Goal: Check status: Check status

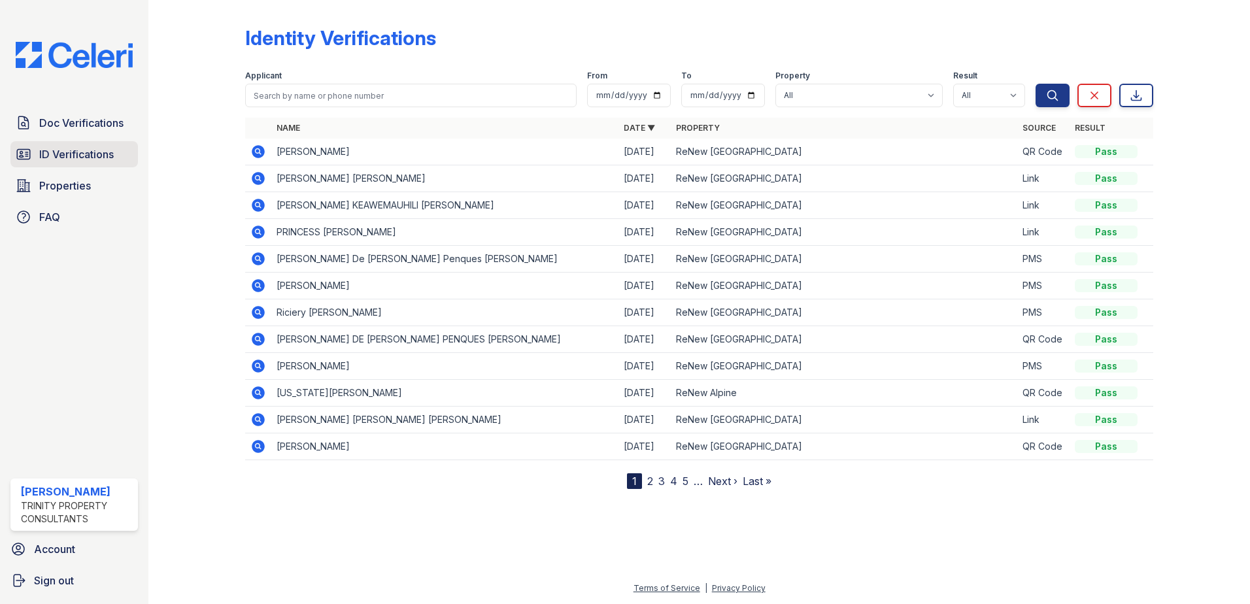
drag, startPoint x: 0, startPoint y: 0, endPoint x: 97, endPoint y: 151, distance: 179.8
click at [97, 151] on span "ID Verifications" at bounding box center [76, 154] width 75 height 16
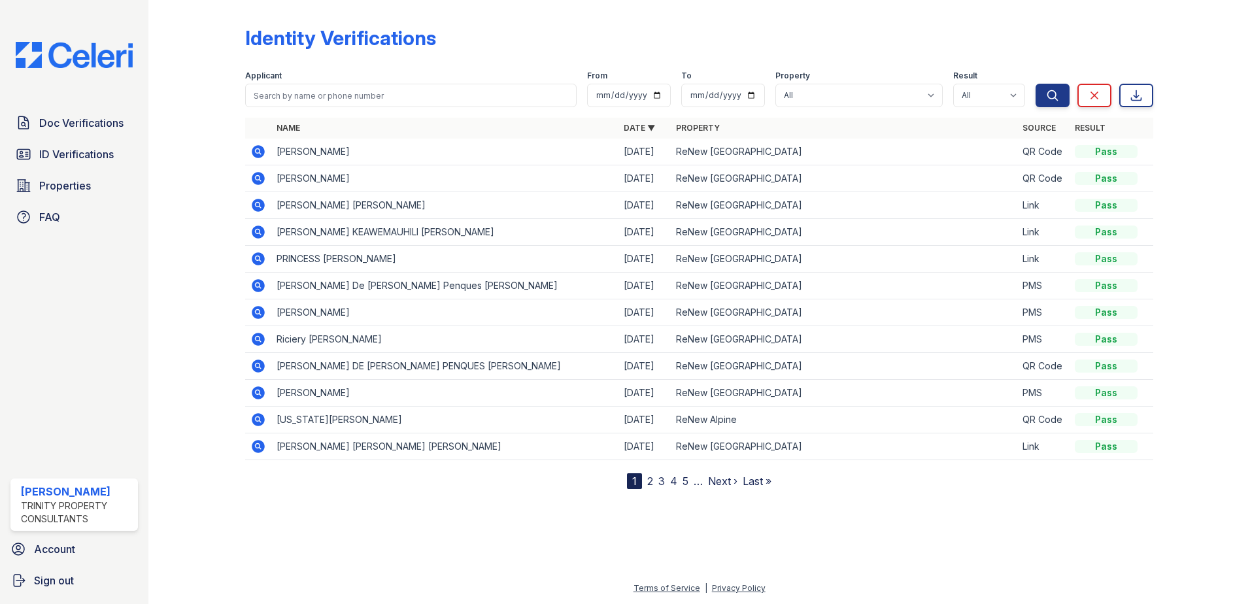
click at [250, 148] on td at bounding box center [258, 152] width 26 height 27
click at [255, 149] on icon at bounding box center [258, 151] width 13 height 13
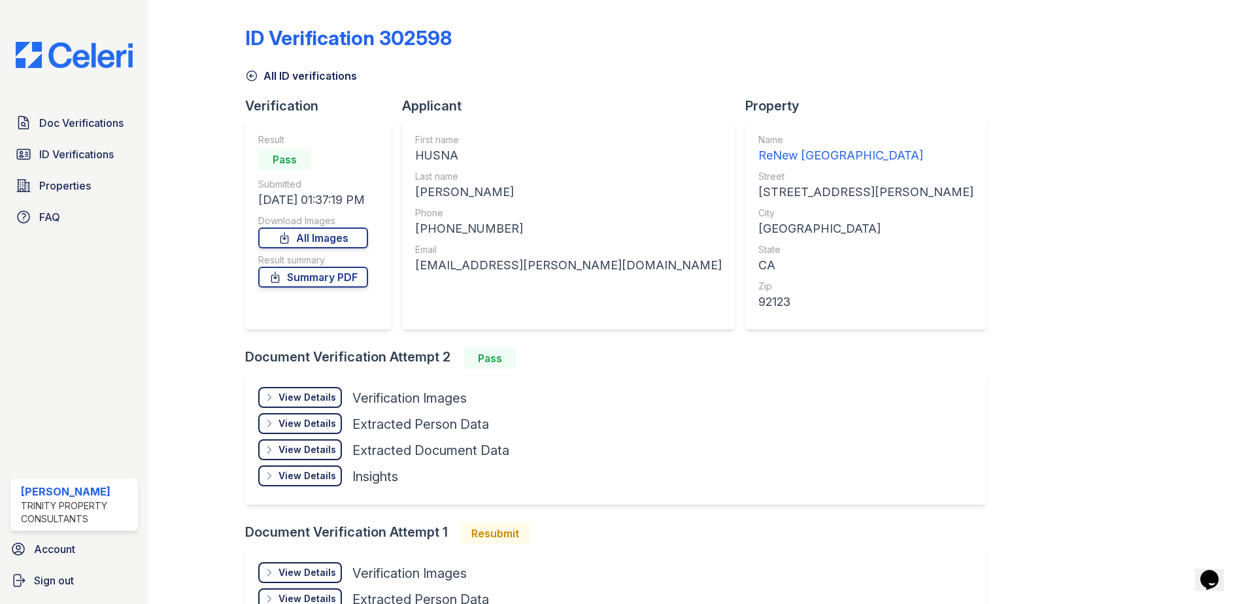
click at [326, 397] on div "View Details" at bounding box center [308, 397] width 58 height 13
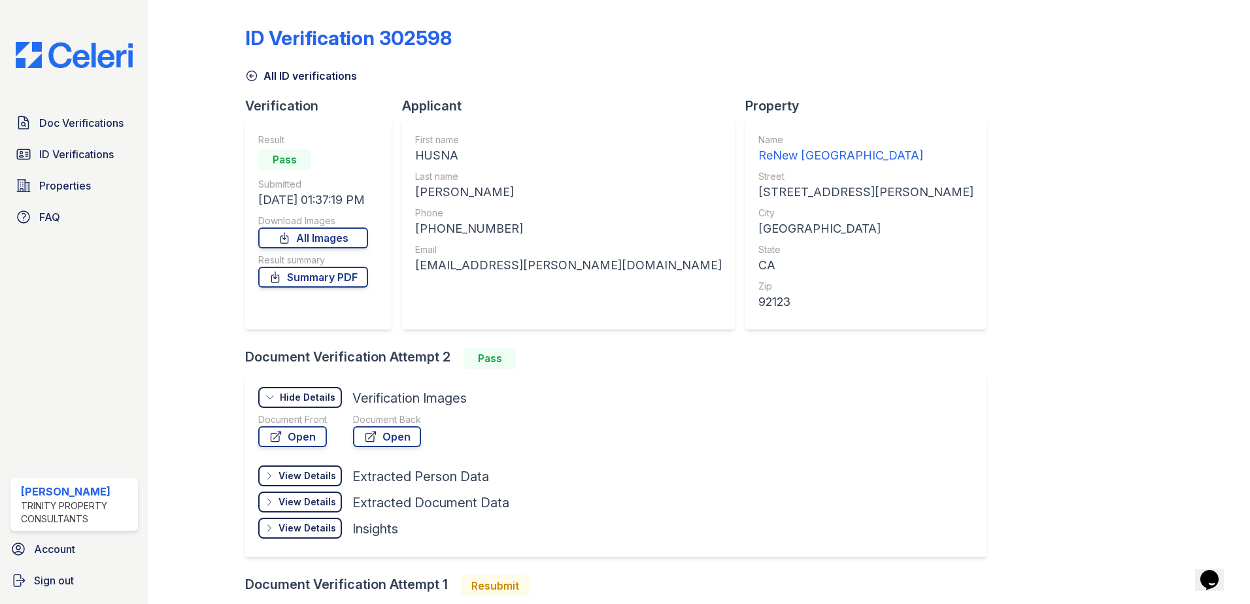
scroll to position [191, 0]
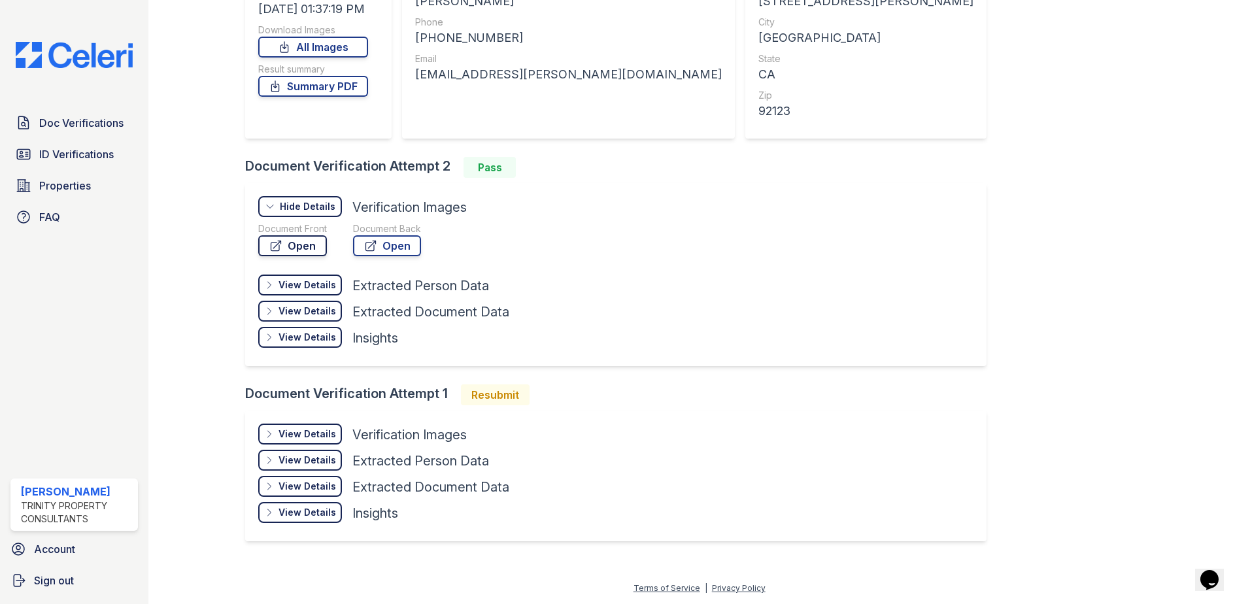
click at [304, 242] on link "Open" at bounding box center [292, 245] width 69 height 21
click at [316, 428] on div "View Details" at bounding box center [308, 434] width 58 height 13
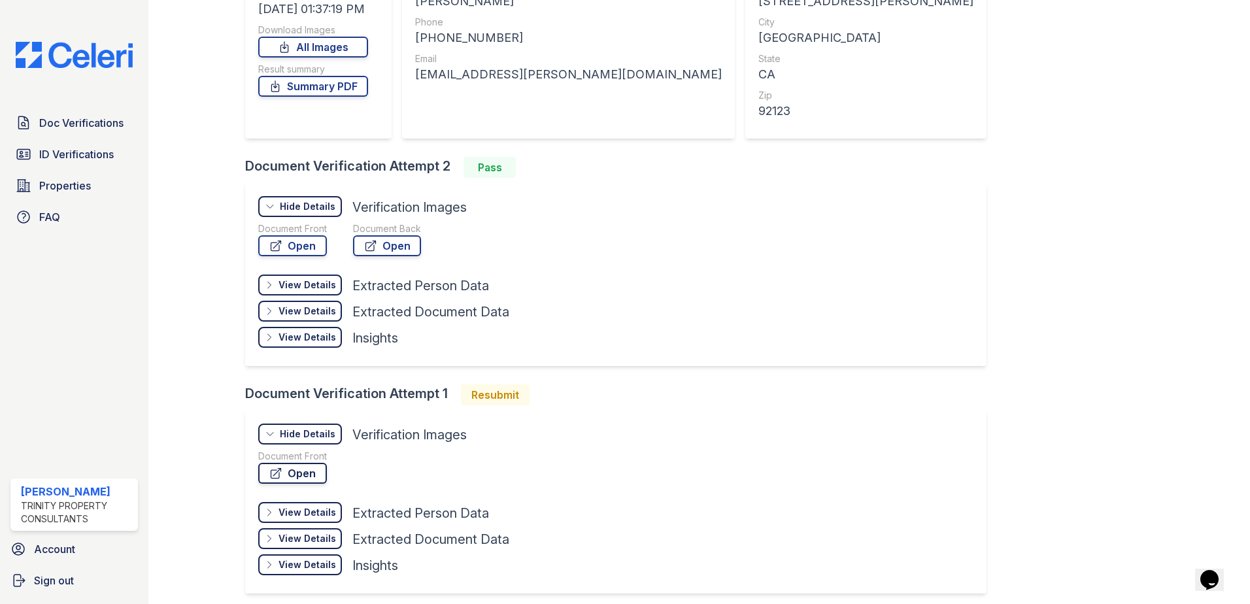
click at [308, 475] on link "Open" at bounding box center [292, 473] width 69 height 21
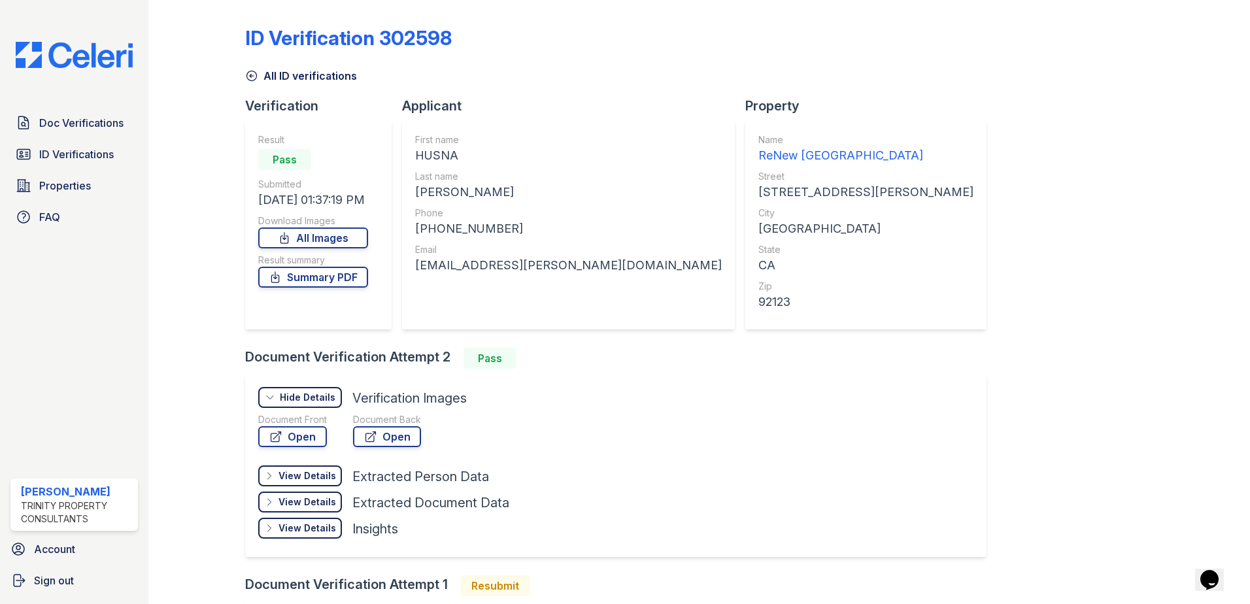
click at [84, 106] on div "Doc Verifications ID Verifications Properties FAQ [PERSON_NAME] Trinity Propert…" at bounding box center [74, 302] width 148 height 604
click at [83, 112] on link "Doc Verifications" at bounding box center [74, 123] width 128 height 26
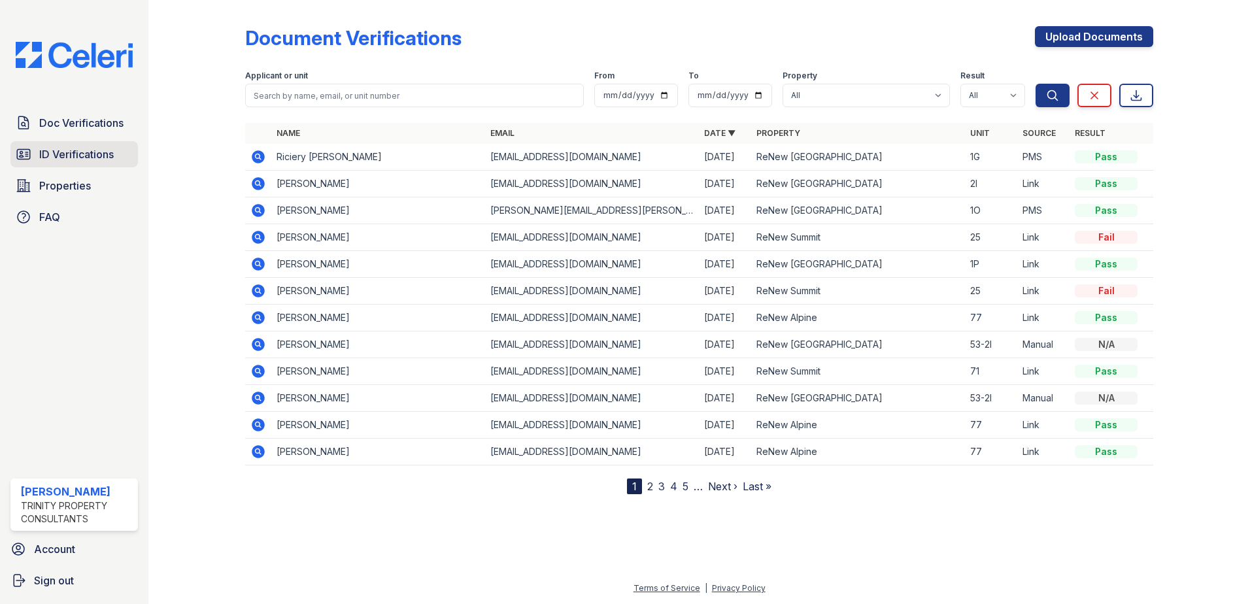
click at [114, 154] on span "ID Verifications" at bounding box center [76, 154] width 75 height 16
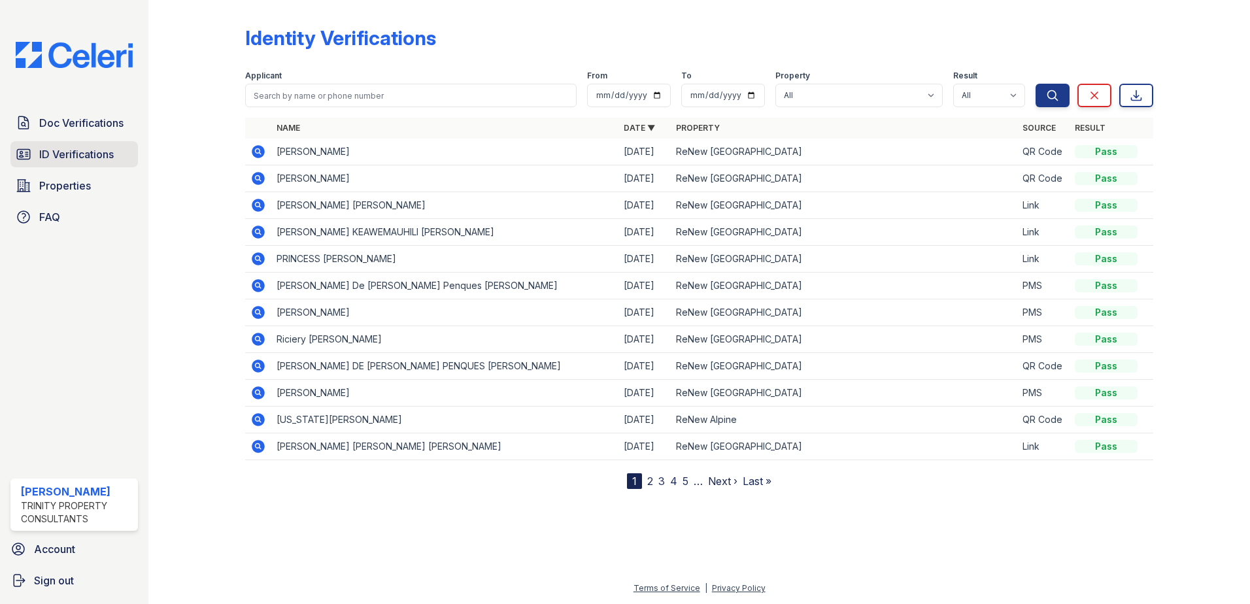
click at [87, 154] on span "ID Verifications" at bounding box center [76, 154] width 75 height 16
click at [119, 149] on link "ID Verifications" at bounding box center [74, 154] width 128 height 26
click at [107, 154] on span "ID Verifications" at bounding box center [76, 154] width 75 height 16
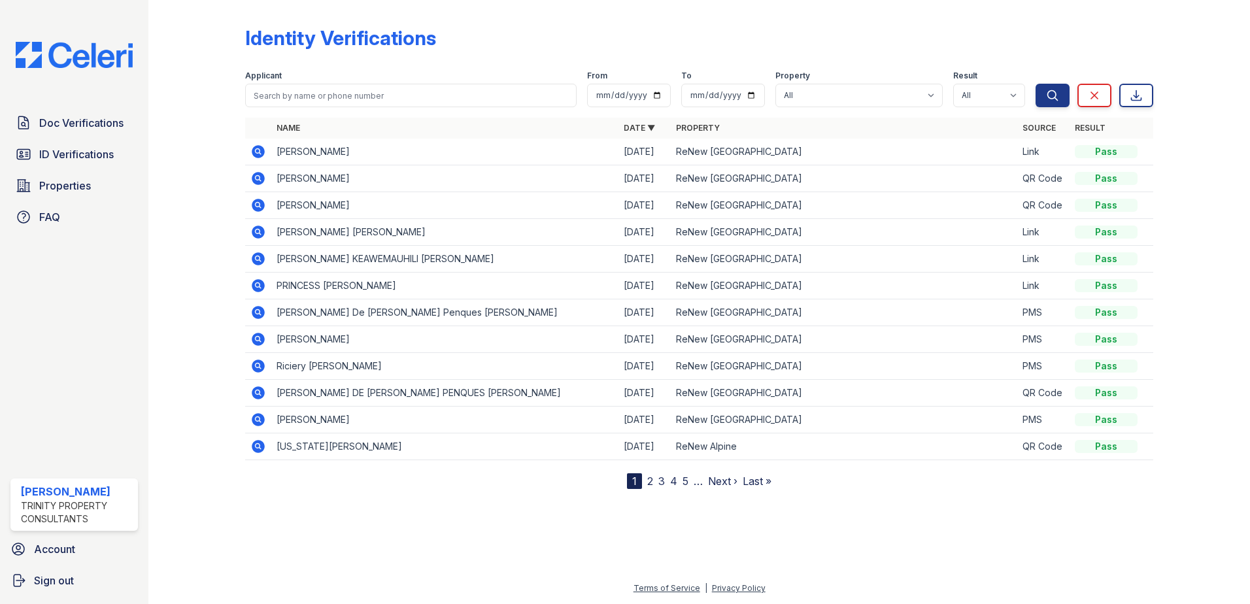
click at [260, 149] on icon at bounding box center [258, 151] width 13 height 13
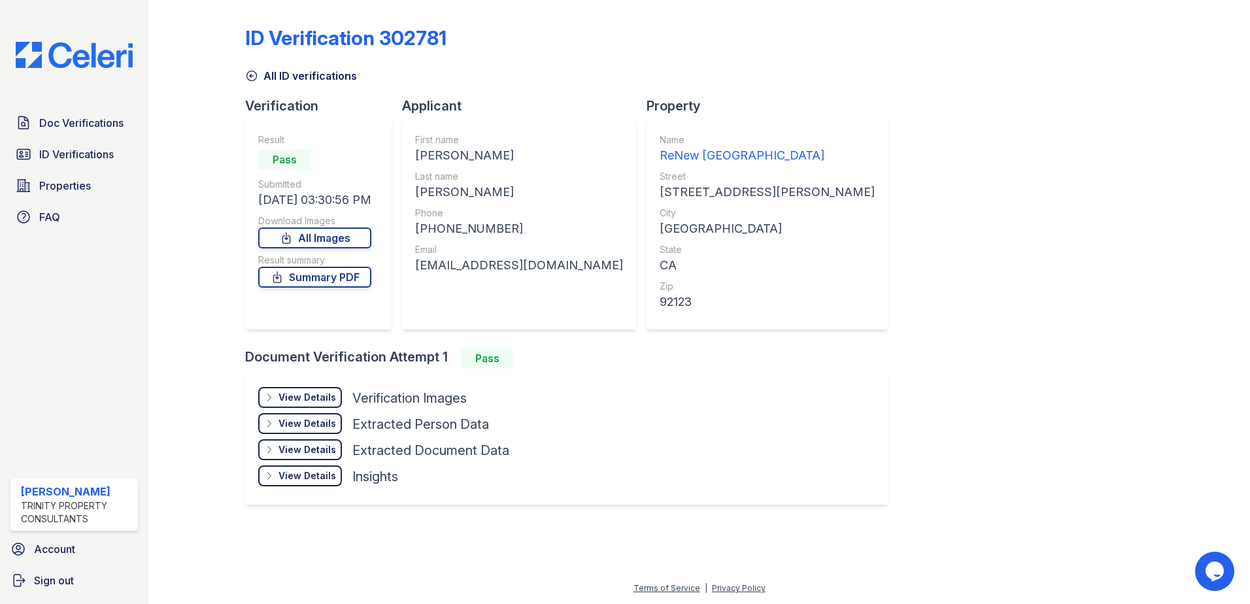
click at [296, 392] on div "View Details" at bounding box center [308, 397] width 58 height 13
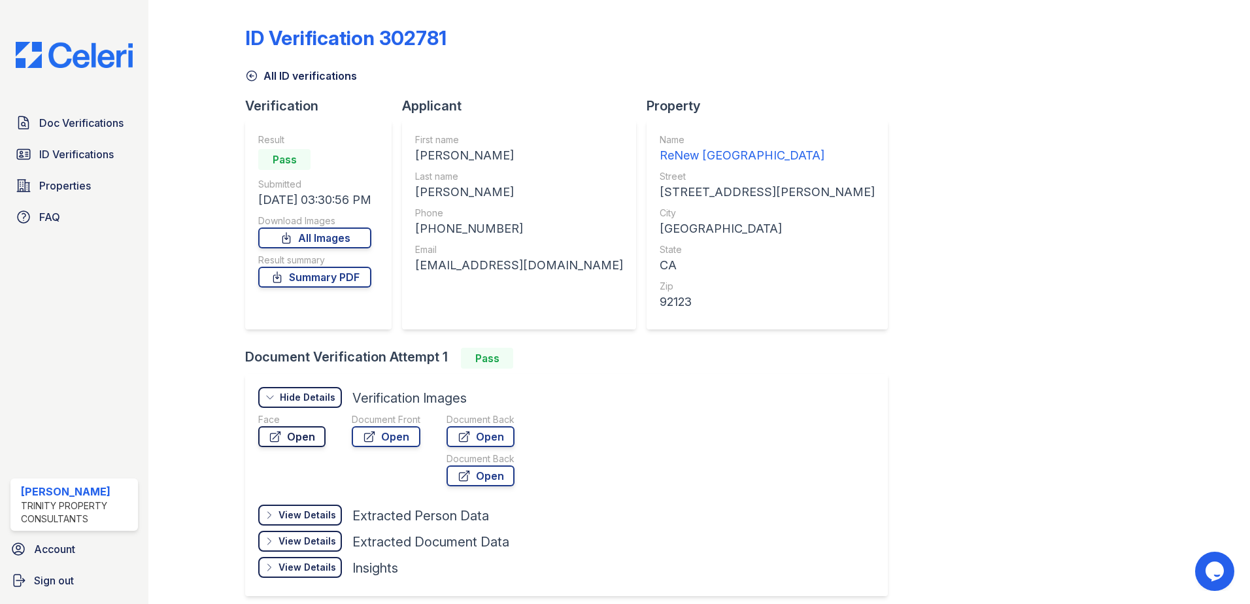
click at [298, 436] on link "Open" at bounding box center [291, 436] width 67 height 21
click at [401, 436] on link "Open" at bounding box center [386, 436] width 69 height 21
drag, startPoint x: 245, startPoint y: 444, endPoint x: 267, endPoint y: 446, distance: 22.3
click at [245, 444] on div "View Details Details Hide Details Details Verification Images Face Open Documen…" at bounding box center [566, 485] width 643 height 222
click at [272, 445] on link "Open" at bounding box center [291, 436] width 67 height 21
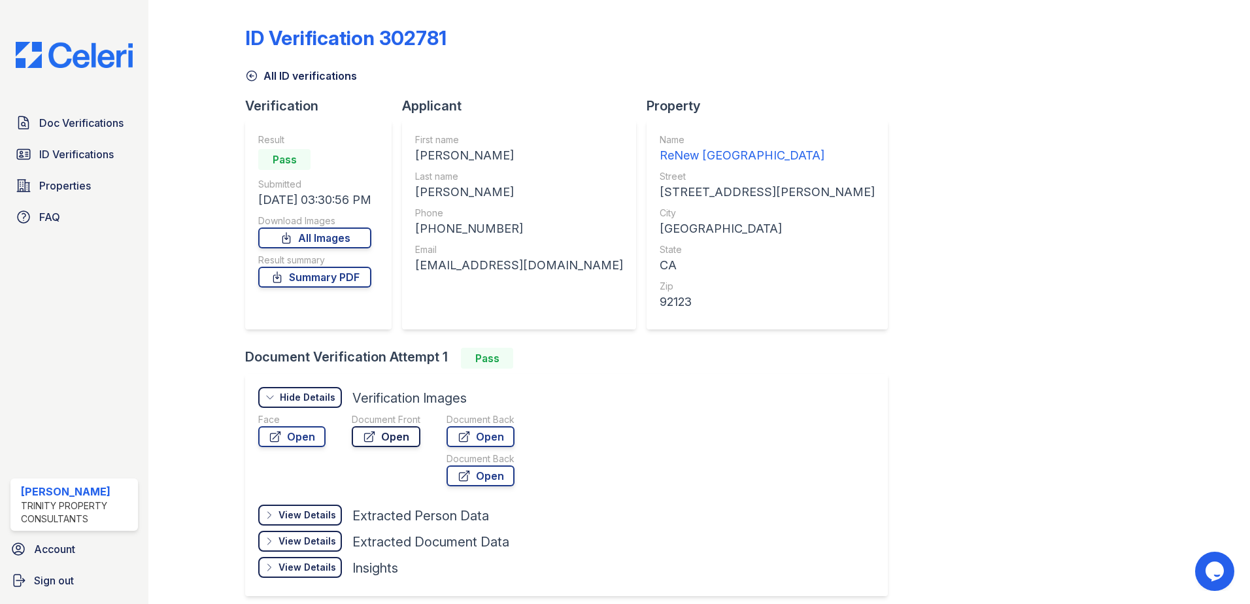
click at [405, 439] on link "Open" at bounding box center [386, 436] width 69 height 21
click at [309, 428] on link "Open" at bounding box center [291, 436] width 67 height 21
click at [368, 426] on link "Open" at bounding box center [386, 436] width 69 height 21
click at [108, 150] on span "ID Verifications" at bounding box center [76, 154] width 75 height 16
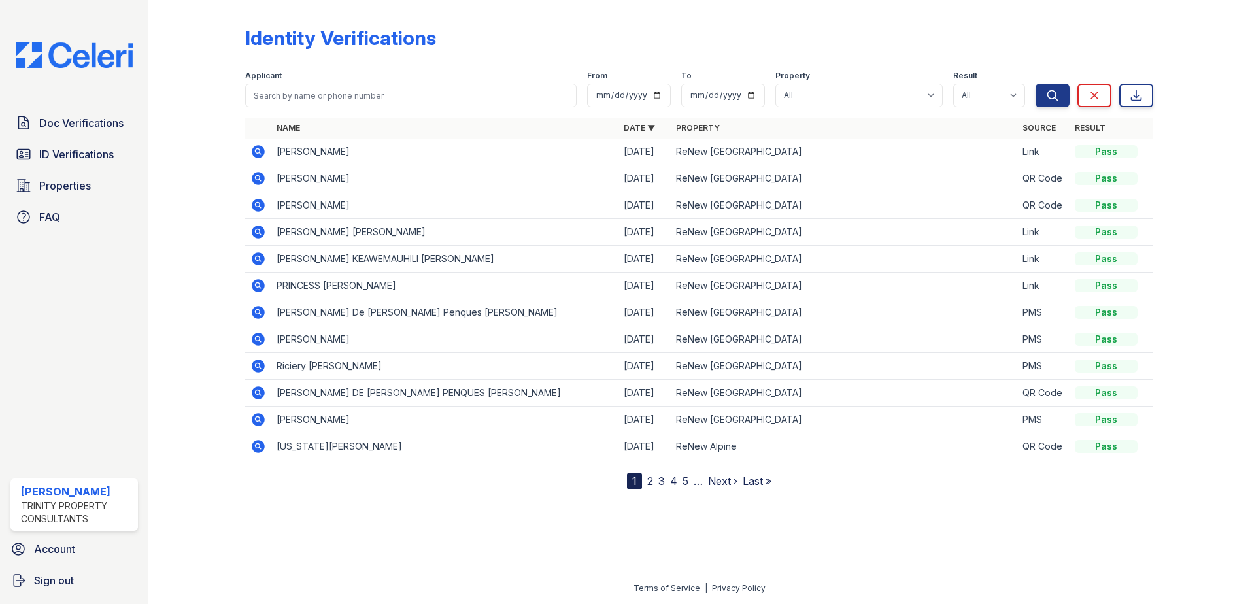
click at [256, 207] on icon at bounding box center [258, 205] width 13 height 13
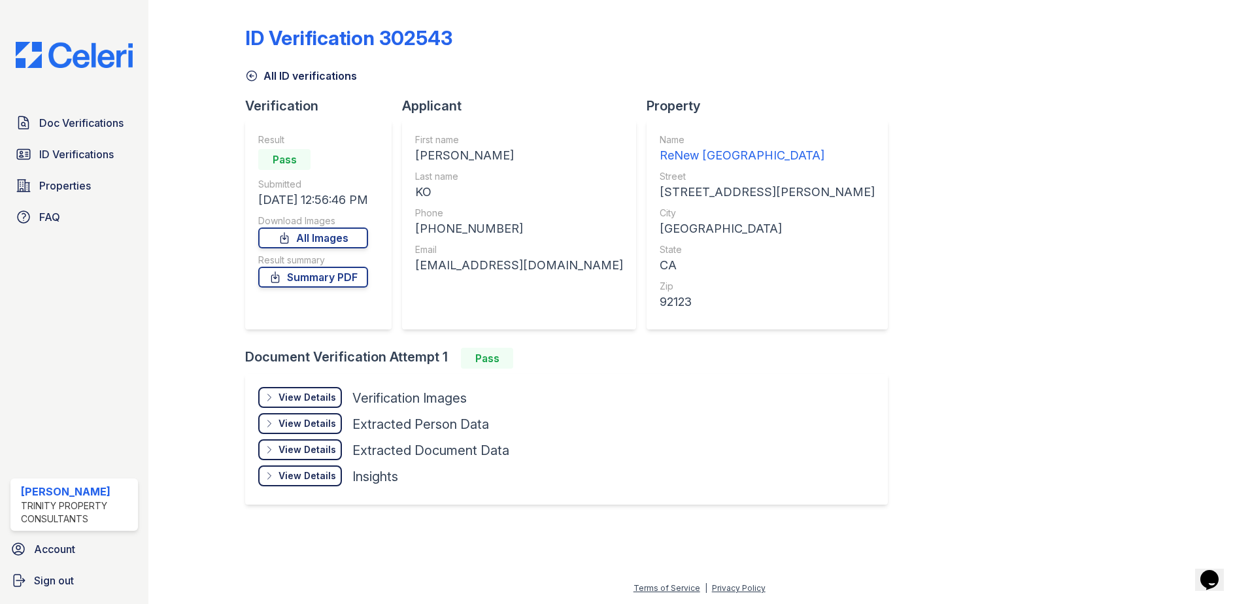
click at [317, 405] on div "View Details Details" at bounding box center [300, 397] width 84 height 21
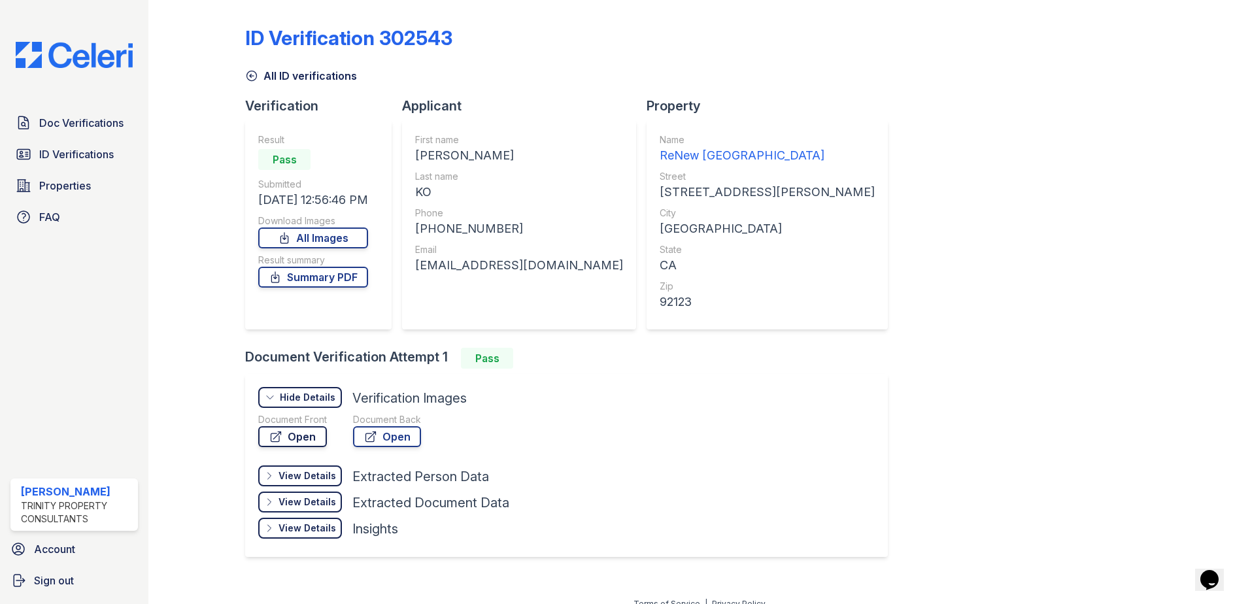
click at [305, 436] on link "Open" at bounding box center [292, 436] width 69 height 21
click at [106, 122] on span "Doc Verifications" at bounding box center [81, 123] width 84 height 16
